Goal: Task Accomplishment & Management: Use online tool/utility

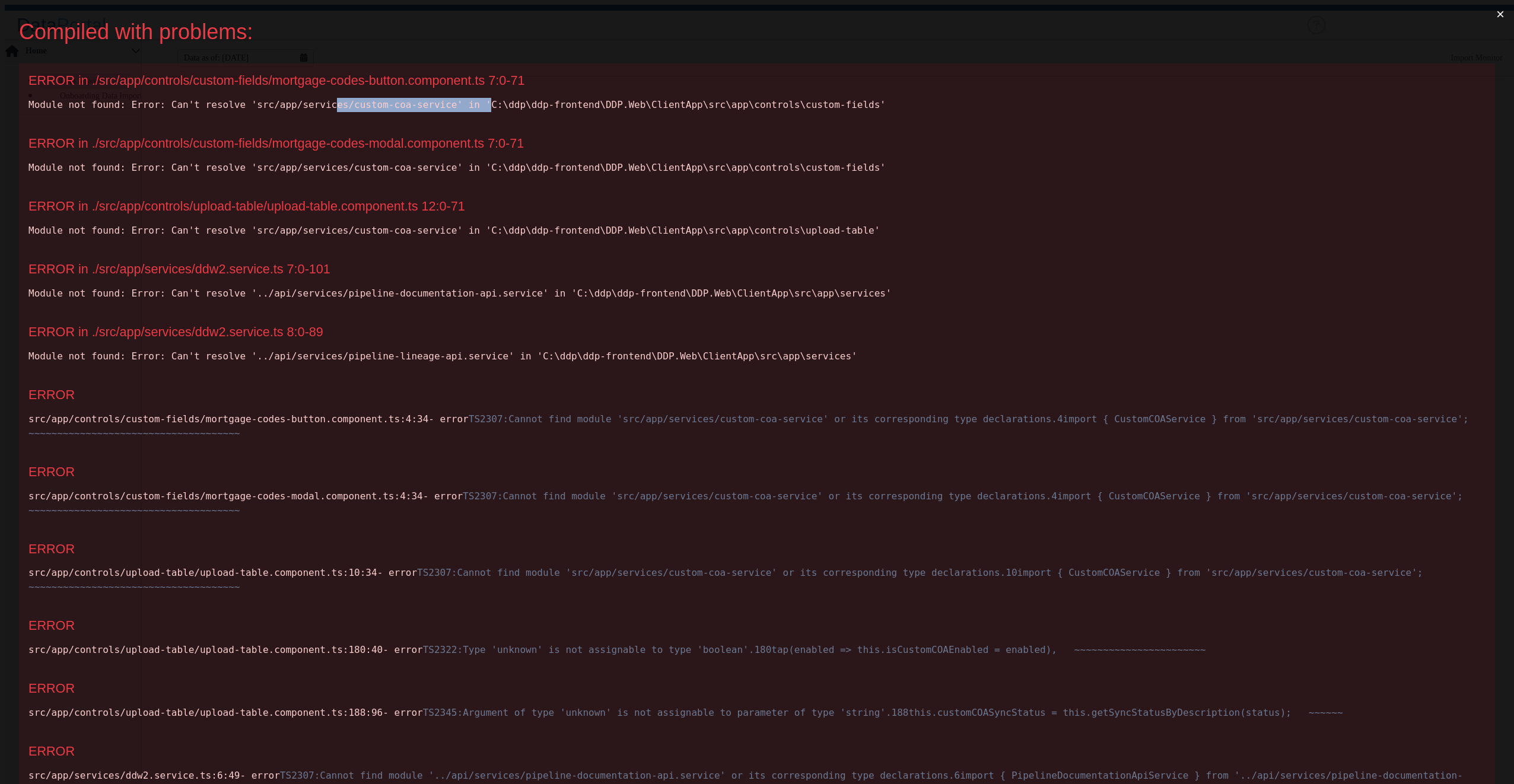
drag, startPoint x: 311, startPoint y: 108, endPoint x: 445, endPoint y: 116, distance: 134.2
click at [445, 116] on div "ERROR in ./src/app/controls/custom-fields/mortgage-codes-button.component.ts 7:…" at bounding box center [757, 95] width 1476 height 63
click at [275, 169] on div "Module not found: Error: Can't resolve 'src/app/services/custom-coa-service' in…" at bounding box center [757, 168] width 1457 height 15
drag, startPoint x: 275, startPoint y: 169, endPoint x: 305, endPoint y: 160, distance: 31.3
click at [305, 160] on div "ERROR in ./src/app/controls/custom-fields/mortgage-codes-modal.component.ts 7:0…" at bounding box center [757, 157] width 1476 height 63
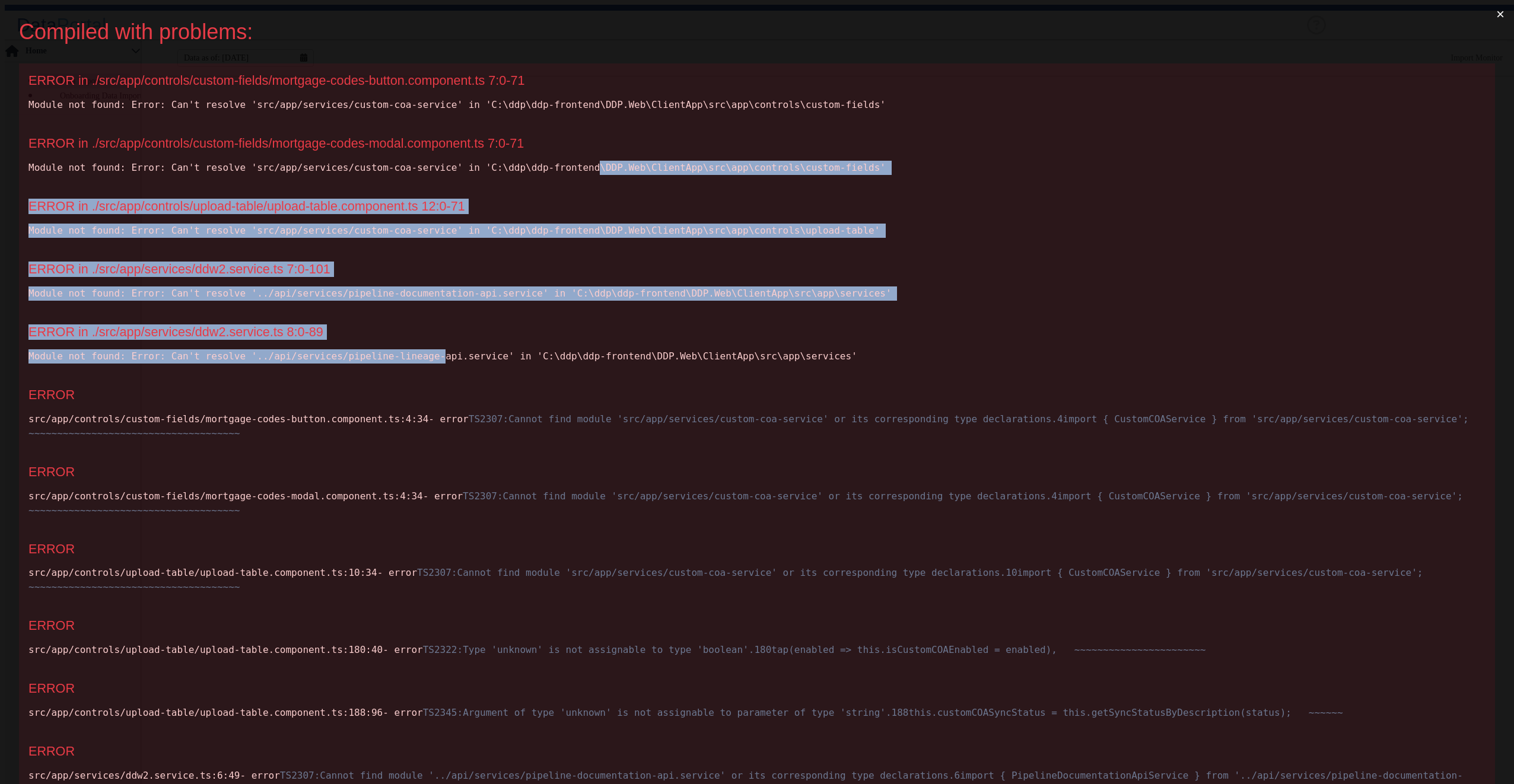
drag, startPoint x: 541, startPoint y: 163, endPoint x: 405, endPoint y: 352, distance: 232.8
click at [405, 352] on div "ERROR in ./src/app/controls/custom-fields/mortgage-codes-button.component.ts 7:…" at bounding box center [757, 476] width 1476 height 825
drag, startPoint x: 405, startPoint y: 352, endPoint x: 405, endPoint y: 345, distance: 7.0
click at [405, 352] on div "Module not found: Error: Can't resolve '../api/services/pipeline-lineage-api.se…" at bounding box center [757, 357] width 1457 height 15
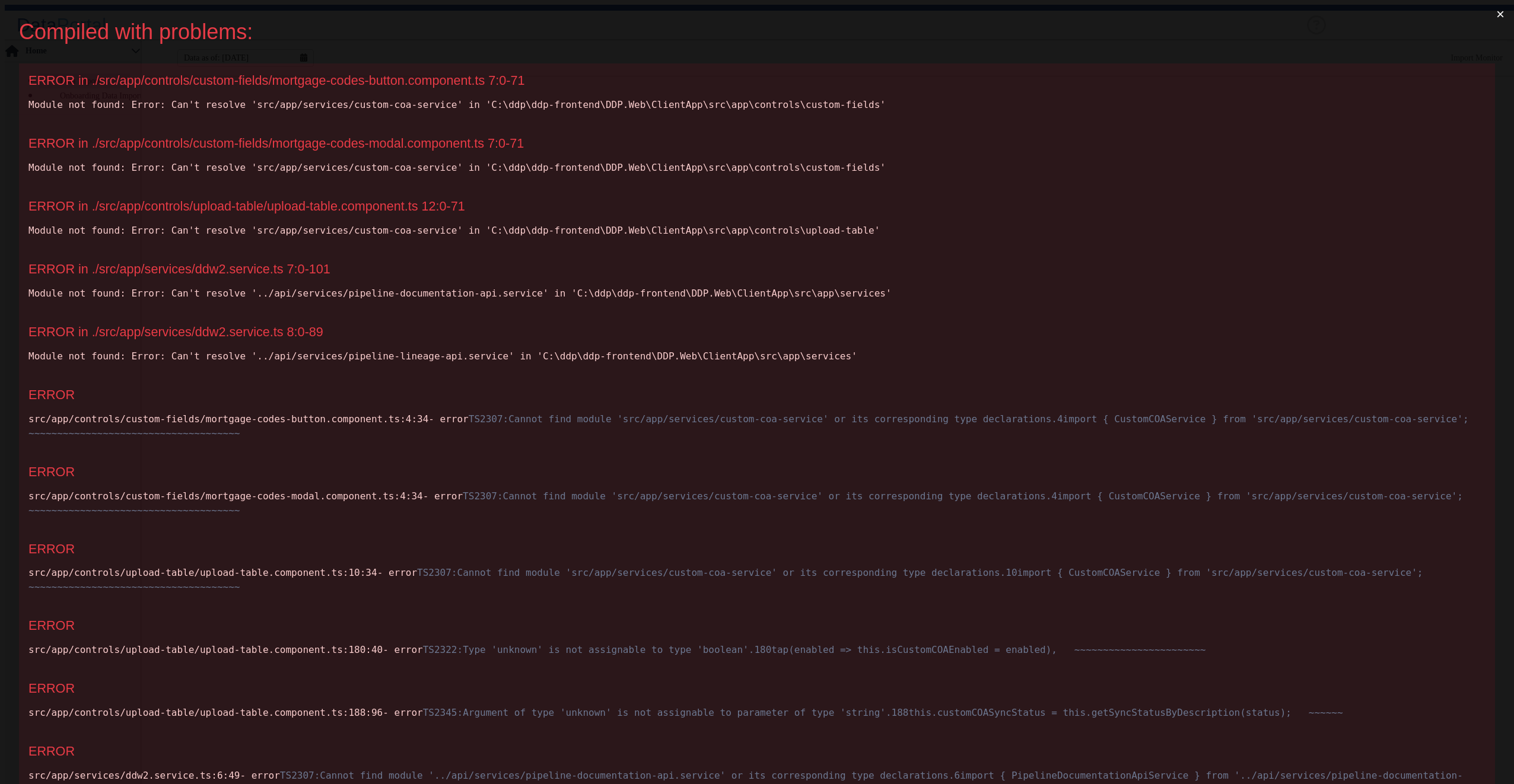
click at [333, 168] on div "Module not found: Error: Can't resolve 'src/app/services/custom-coa-service' in…" at bounding box center [757, 168] width 1457 height 15
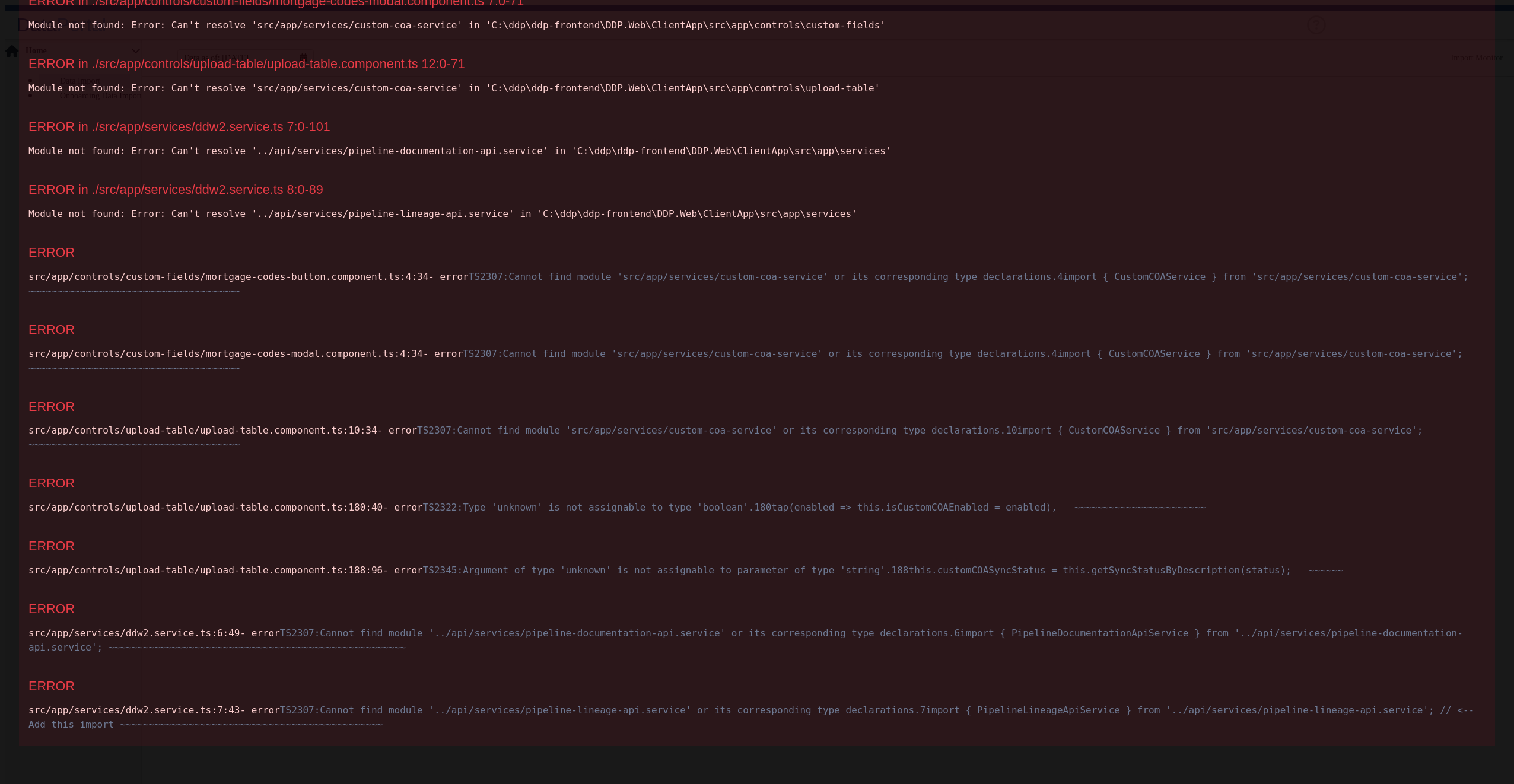
scroll to position [371, 0]
drag, startPoint x: 263, startPoint y: 158, endPoint x: 457, endPoint y: 483, distance: 378.5
click at [457, 483] on div "ERROR in ./src/app/controls/custom-fields/mortgage-codes-button.component.ts 7:…" at bounding box center [757, 334] width 1476 height 825
click at [383, 539] on div "ERROR" at bounding box center [757, 547] width 1457 height 15
click at [403, 425] on span "Cannot find module 'src/app/services/custom-coa-service' or its corresponding t…" at bounding box center [732, 438] width 1407 height 26
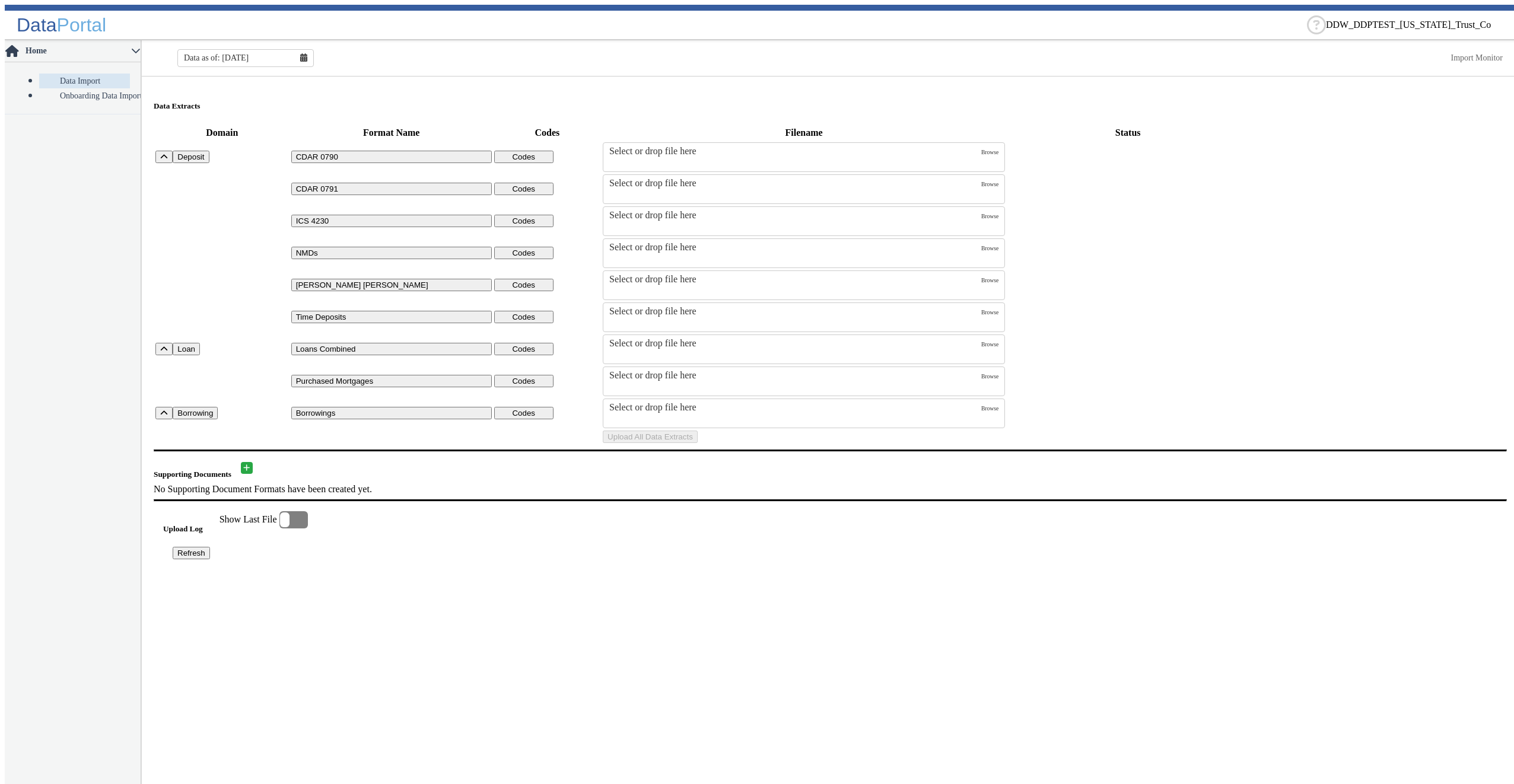
click at [1505, 20] on span at bounding box center [1505, 25] width 0 height 10
type input "cor"
click at [1394, 41] on div "Corda Credit Union" at bounding box center [1415, 35] width 178 height 10
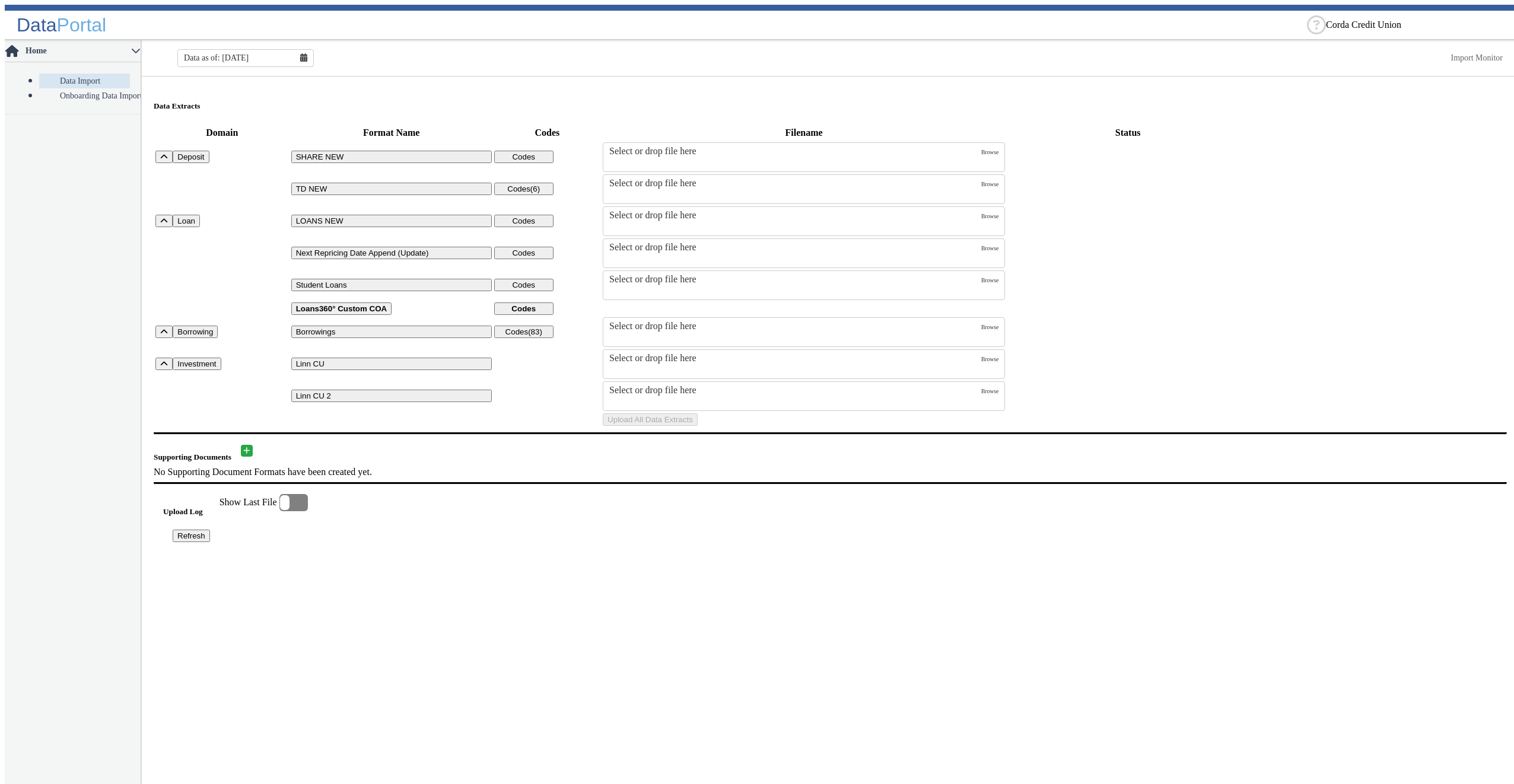
click at [699, 178] on div "Select or drop file here" at bounding box center [795, 183] width 372 height 10
click at [0, 0] on input "Select or drop file here" at bounding box center [0, 0] width 0 height 0
click at [698, 426] on button "Upload All Data Extracts" at bounding box center [650, 420] width 95 height 12
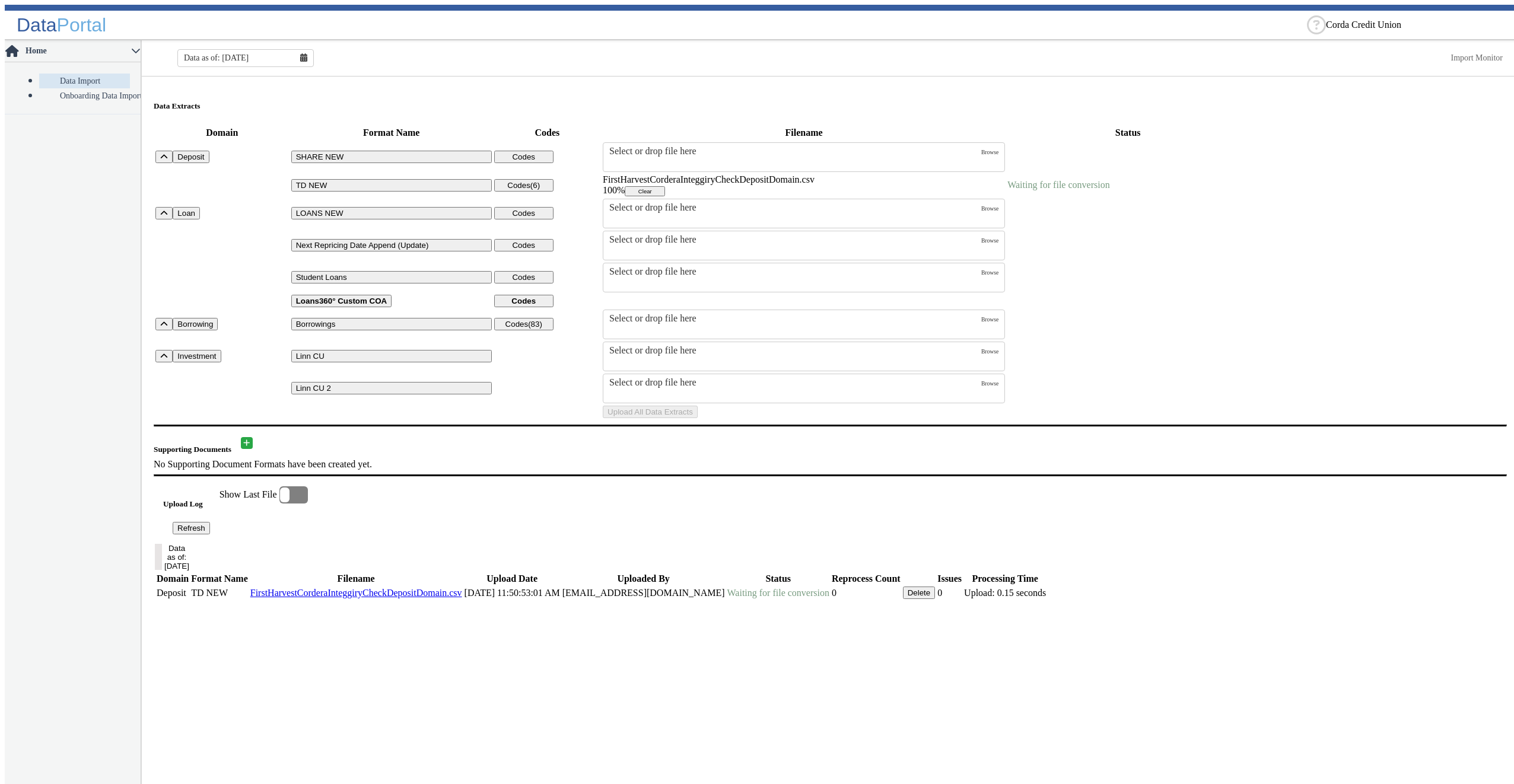
click at [210, 535] on button "Refresh" at bounding box center [191, 528] width 37 height 12
click at [250, 532] on span "Next Available Refresh: 4 secs" at bounding box center [230, 527] width 116 height 10
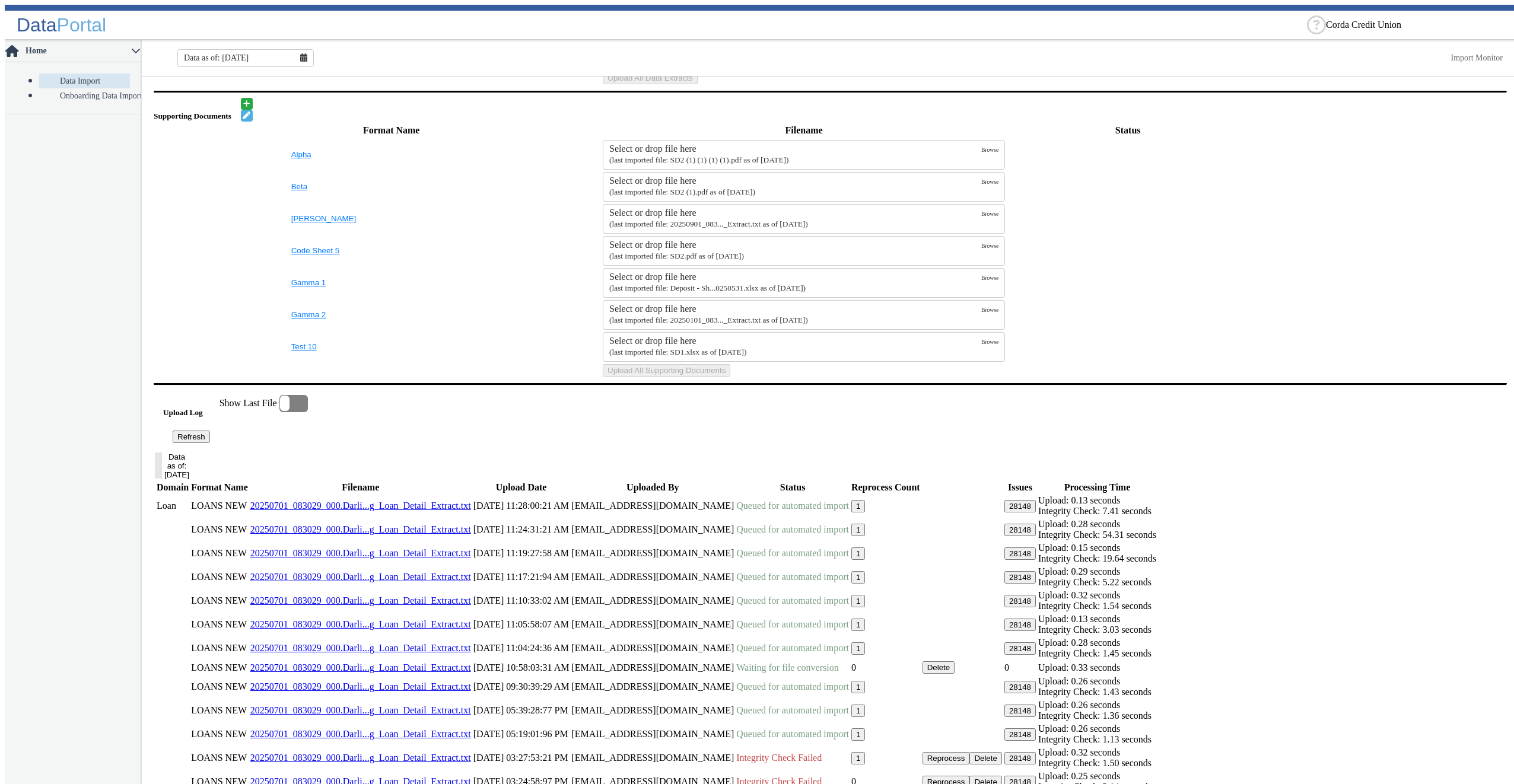
scroll to position [698, 0]
